Goal: Find contact information: Find contact information

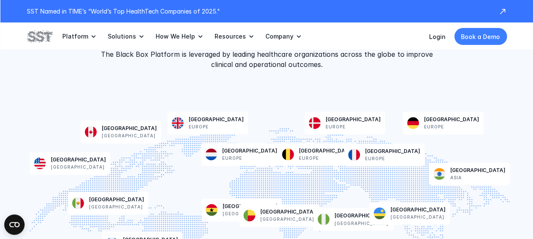
scroll to position [2161, 0]
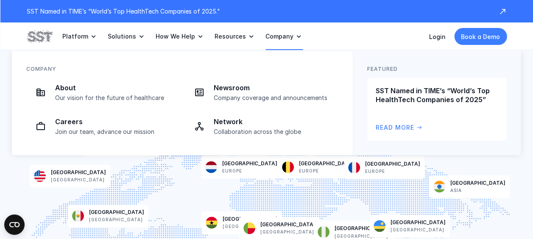
click at [282, 36] on p "Company" at bounding box center [279, 37] width 28 height 8
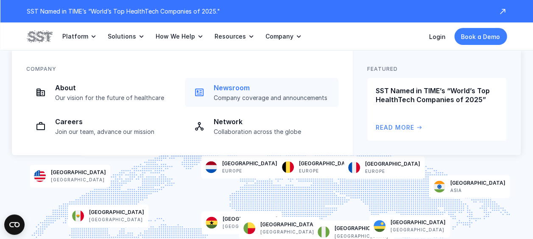
click at [236, 91] on p "Newsroom" at bounding box center [273, 87] width 119 height 9
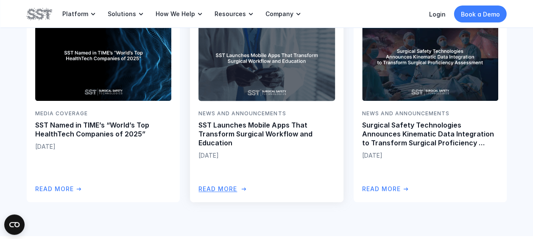
scroll to position [254, 0]
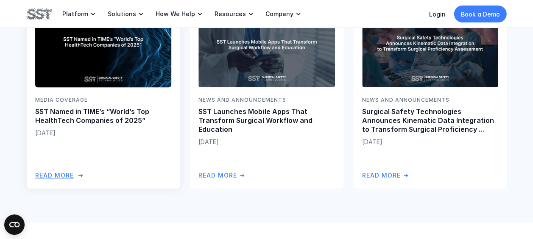
click at [130, 121] on p "SST Named in TIME’s “World’s Top HealthTech Companies of 2025”" at bounding box center [103, 116] width 136 height 18
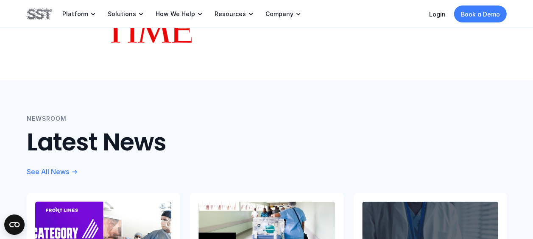
scroll to position [593, 0]
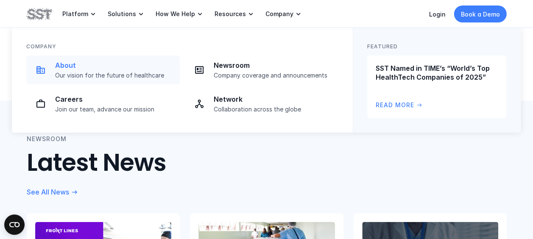
click at [148, 70] on div "About Our vision for the future of healthcare" at bounding box center [114, 70] width 119 height 18
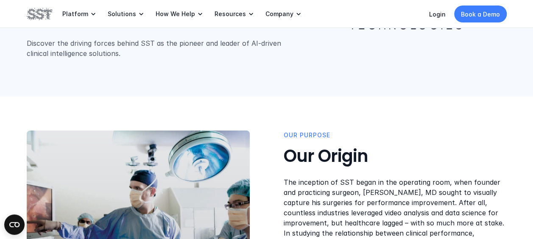
scroll to position [42, 0]
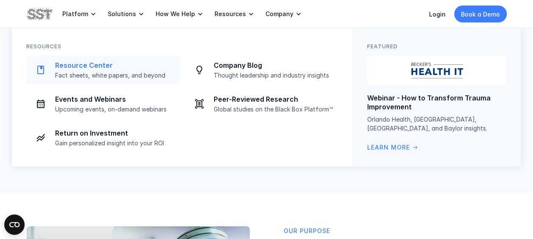
click at [128, 75] on p "Fact sheets, white papers, and beyond" at bounding box center [114, 76] width 119 height 8
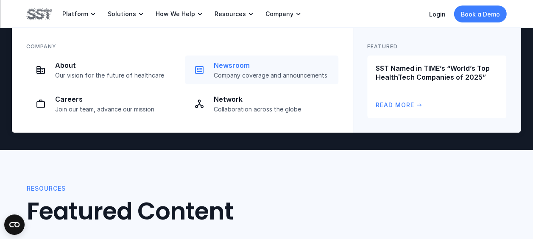
click at [274, 79] on p "Company coverage and announcements" at bounding box center [273, 76] width 119 height 8
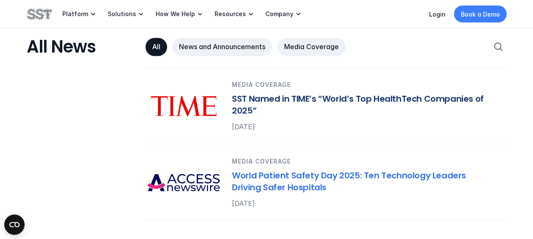
scroll to position [508, 0]
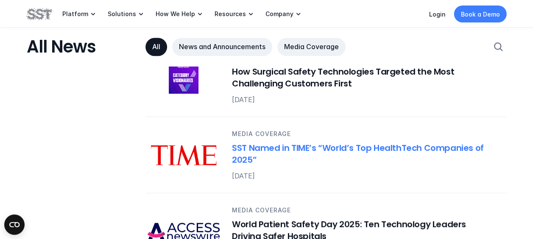
click at [279, 148] on h6 "SST Named in TIME’s “World’s Top HealthTech Companies of 2025”" at bounding box center [364, 154] width 264 height 24
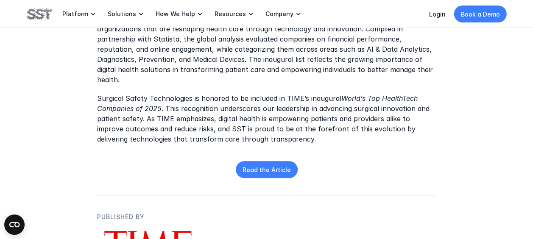
scroll to position [424, 0]
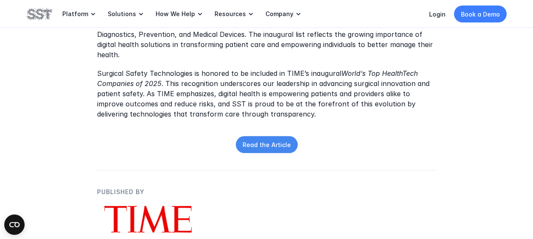
click at [280, 140] on p "Read the Article" at bounding box center [266, 144] width 48 height 9
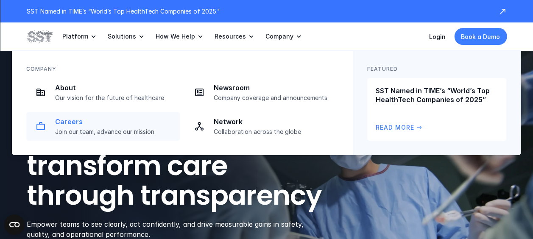
click at [143, 131] on p "Join our team, advance our mission" at bounding box center [114, 132] width 119 height 8
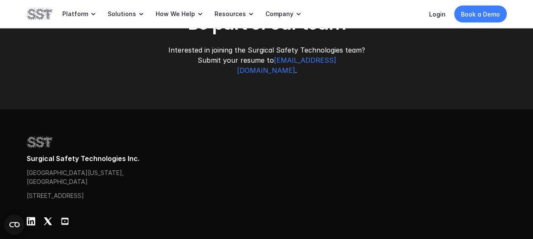
scroll to position [1271, 0]
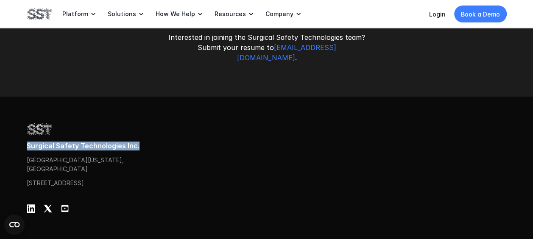
drag, startPoint x: 161, startPoint y: 128, endPoint x: 27, endPoint y: 125, distance: 133.9
click at [27, 142] on p "Surgical Safety Technologies Inc." at bounding box center [267, 146] width 480 height 9
drag, startPoint x: 27, startPoint y: 125, endPoint x: 22, endPoint y: 125, distance: 5.6
drag, startPoint x: 86, startPoint y: 174, endPoint x: 26, endPoint y: 124, distance: 77.6
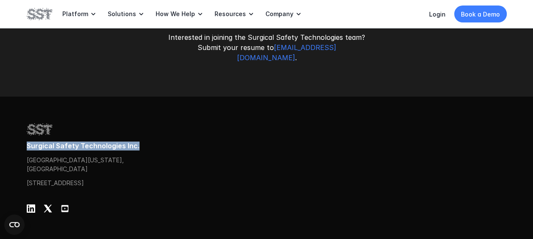
click at [27, 124] on div "Surgical Safety Technologies Inc. One World Trade Center, New York, NY 10007, U…" at bounding box center [267, 154] width 480 height 65
copy div "Surgical Safety Technologies Inc. One World Trade Center, New York, NY 10007, U…"
